Goal: Information Seeking & Learning: Learn about a topic

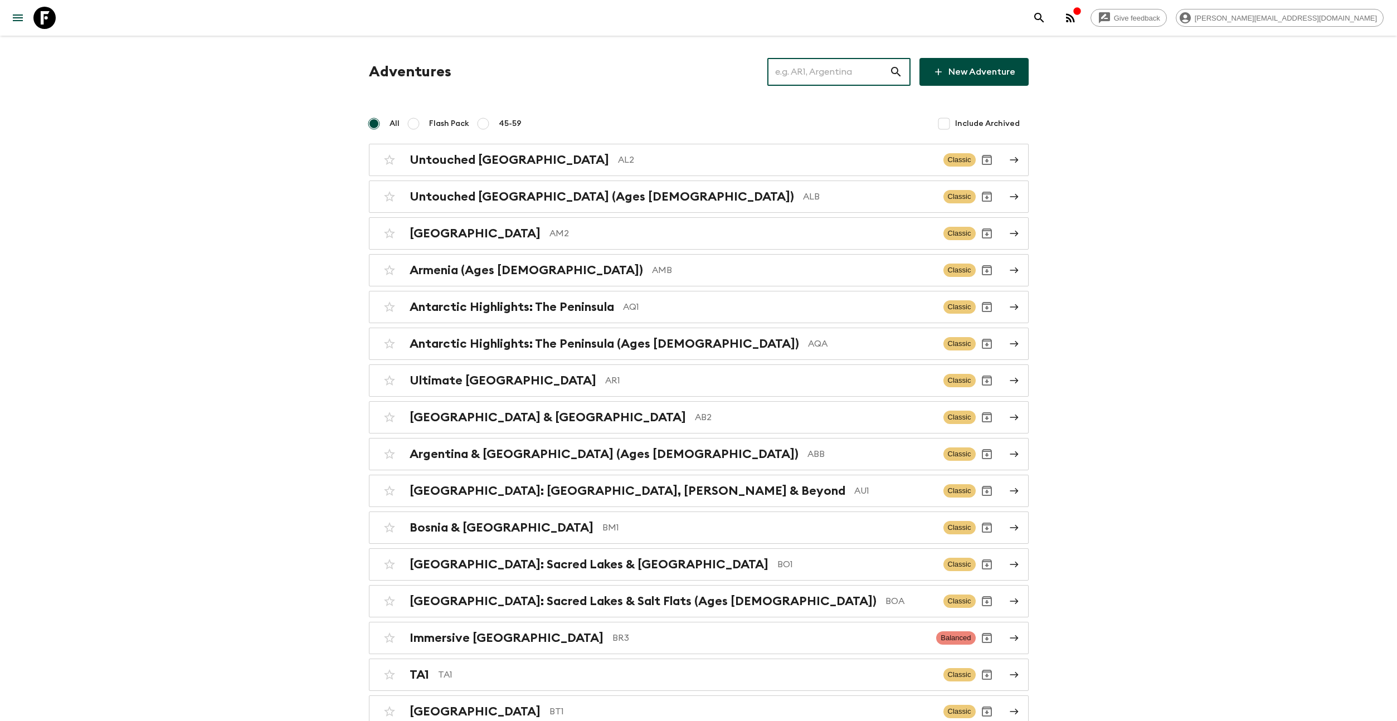
click at [831, 82] on input "text" at bounding box center [828, 71] width 122 height 31
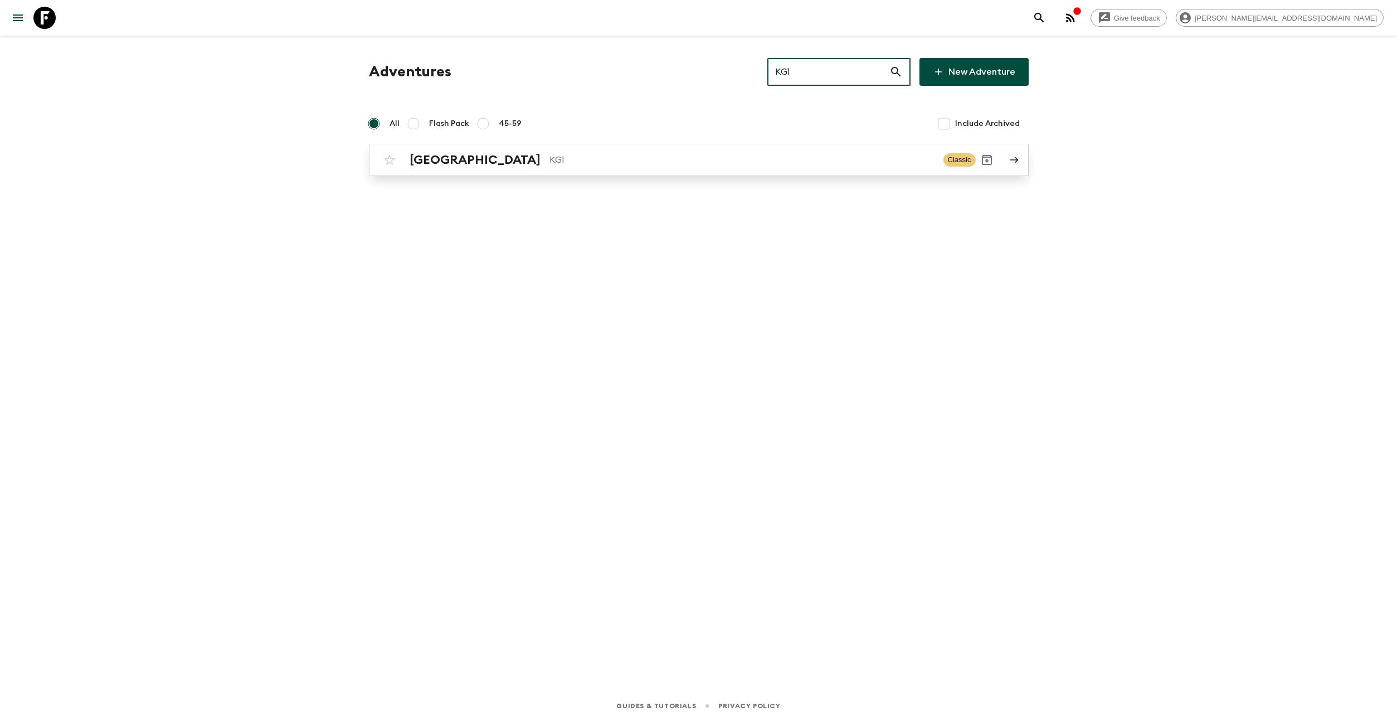
type input "KG1"
click at [681, 155] on p "KG1" at bounding box center [741, 159] width 385 height 13
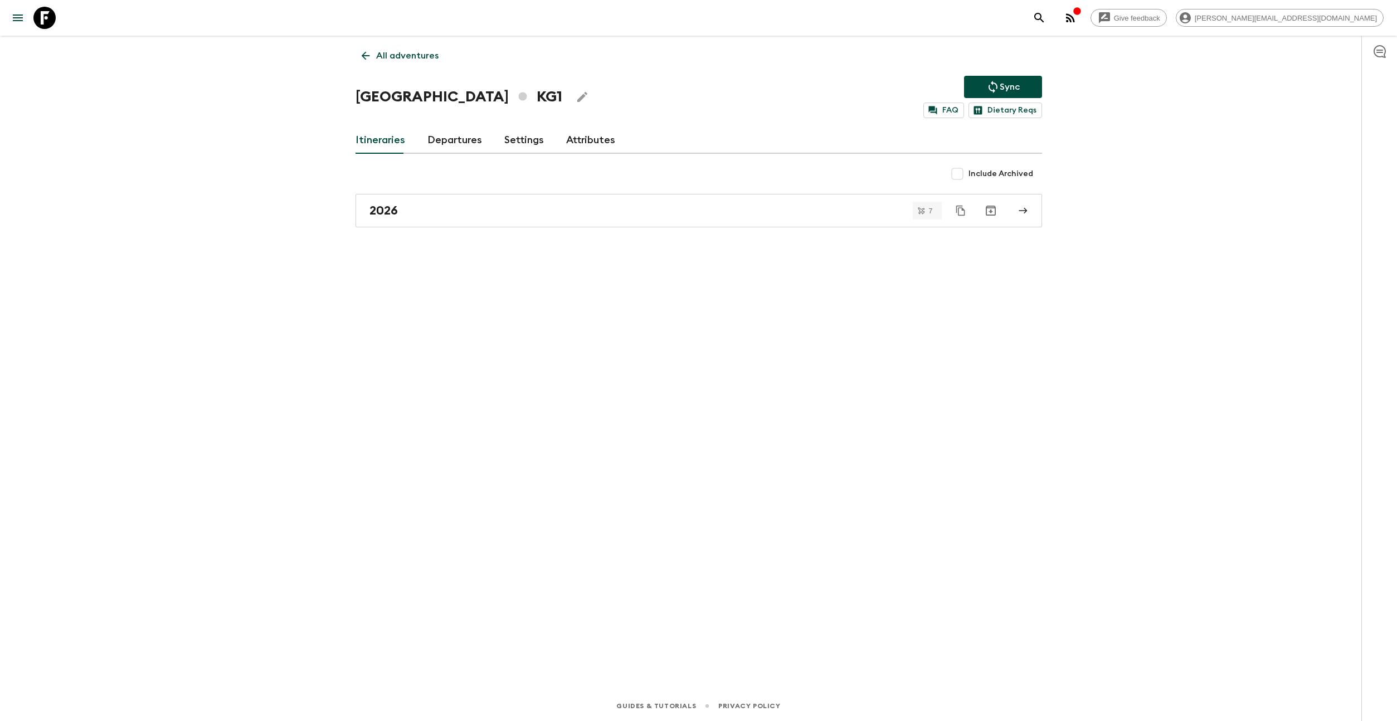
click at [460, 136] on link "Departures" at bounding box center [454, 140] width 55 height 27
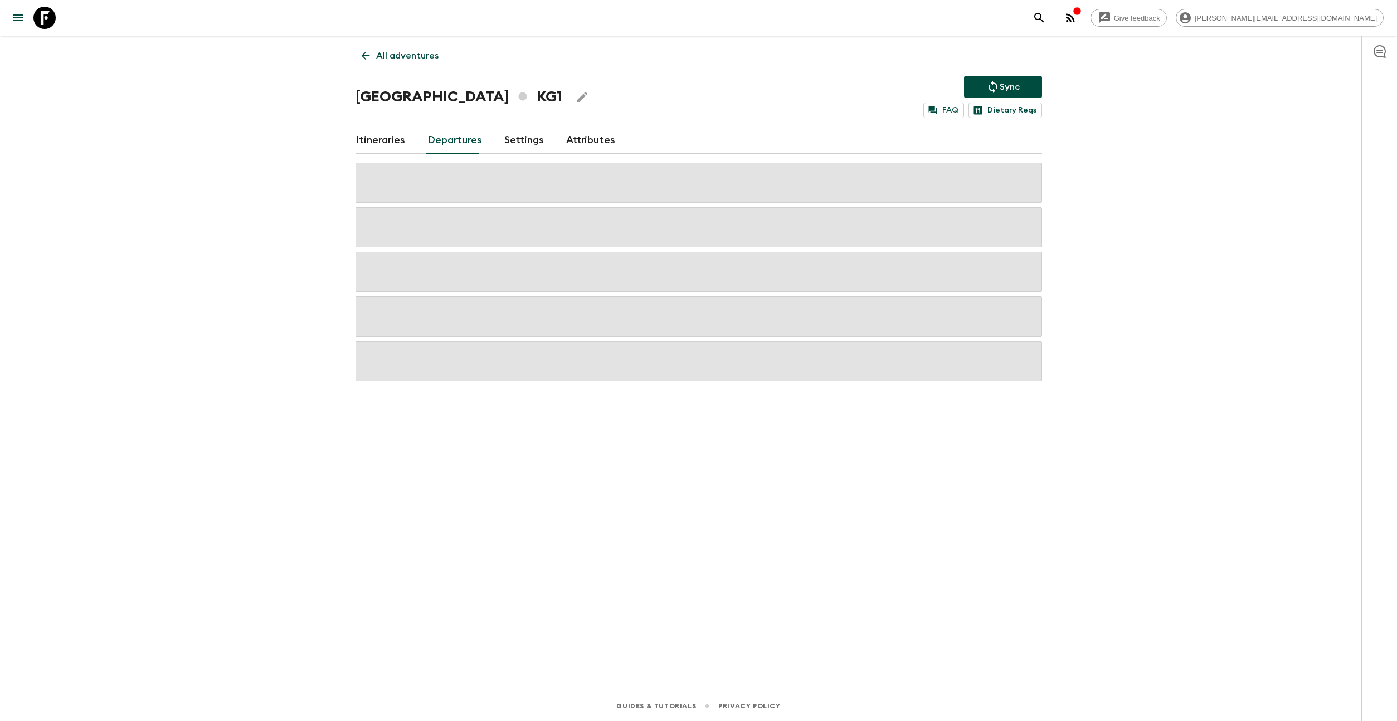
click at [377, 140] on link "Itineraries" at bounding box center [380, 140] width 50 height 27
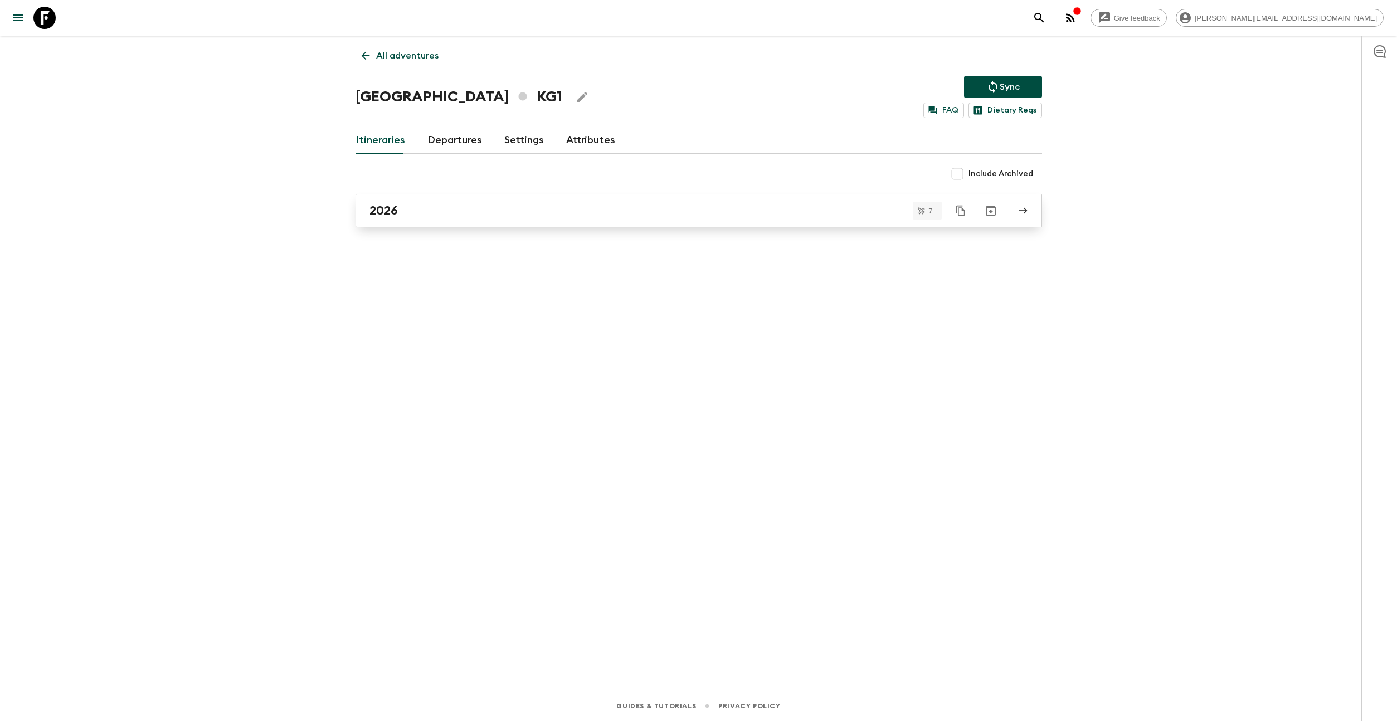
click at [451, 208] on div "2026" at bounding box center [687, 210] width 637 height 14
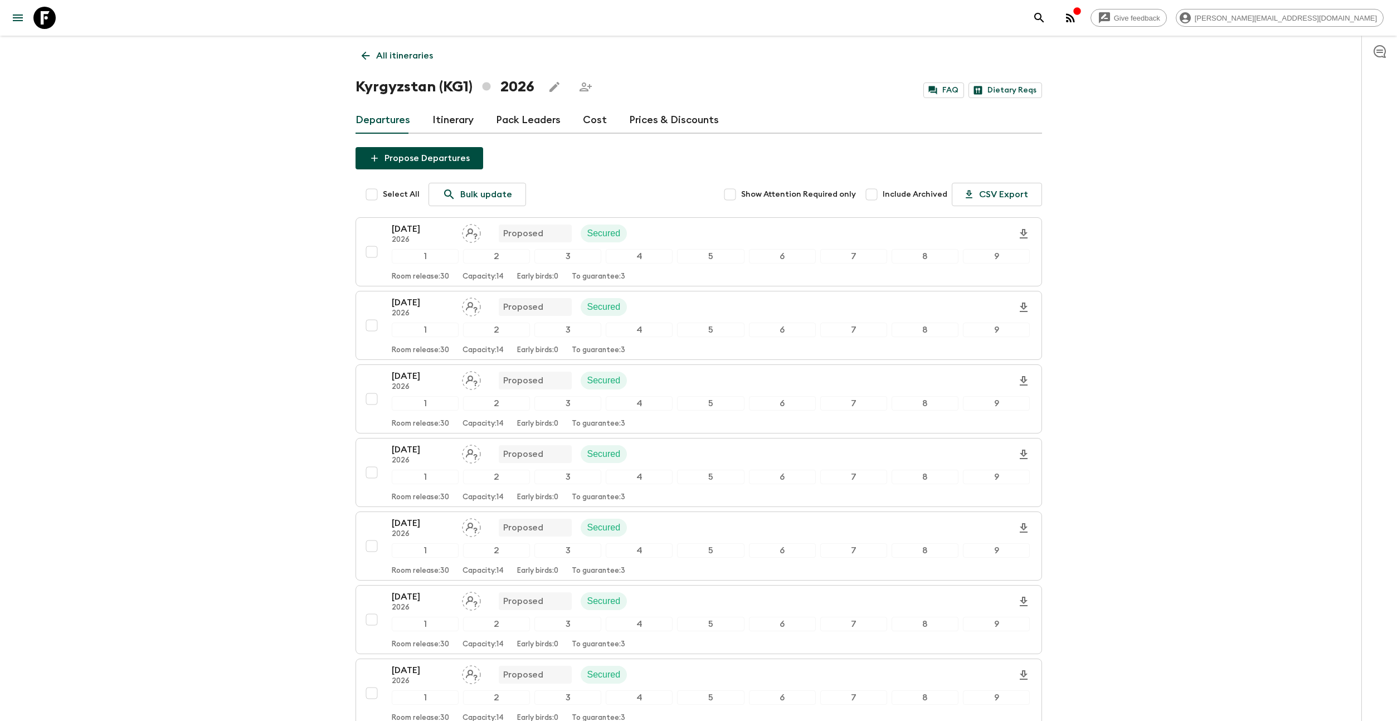
click at [608, 114] on div "Departures Itinerary Pack Leaders Cost Prices & Discounts" at bounding box center [698, 120] width 686 height 27
click at [594, 120] on link "Cost" at bounding box center [595, 120] width 24 height 27
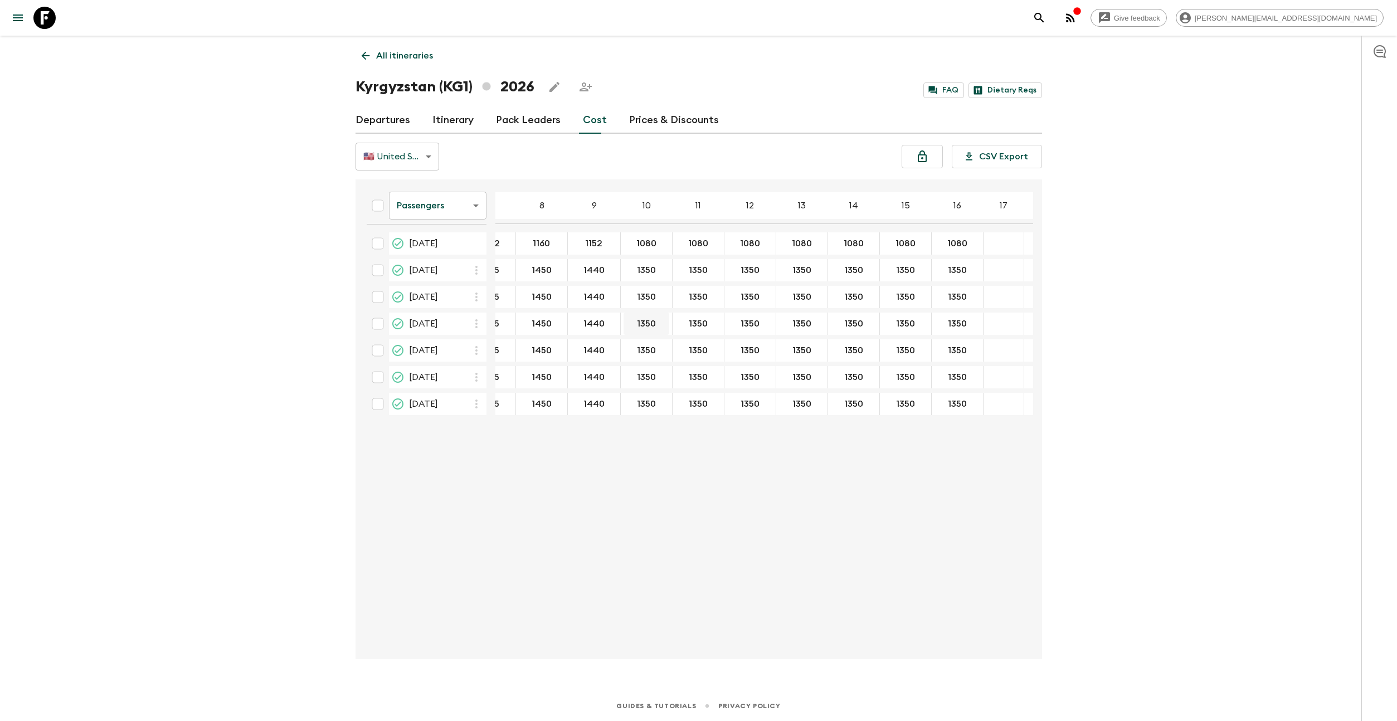
scroll to position [0, 149]
